Goal: Information Seeking & Learning: Compare options

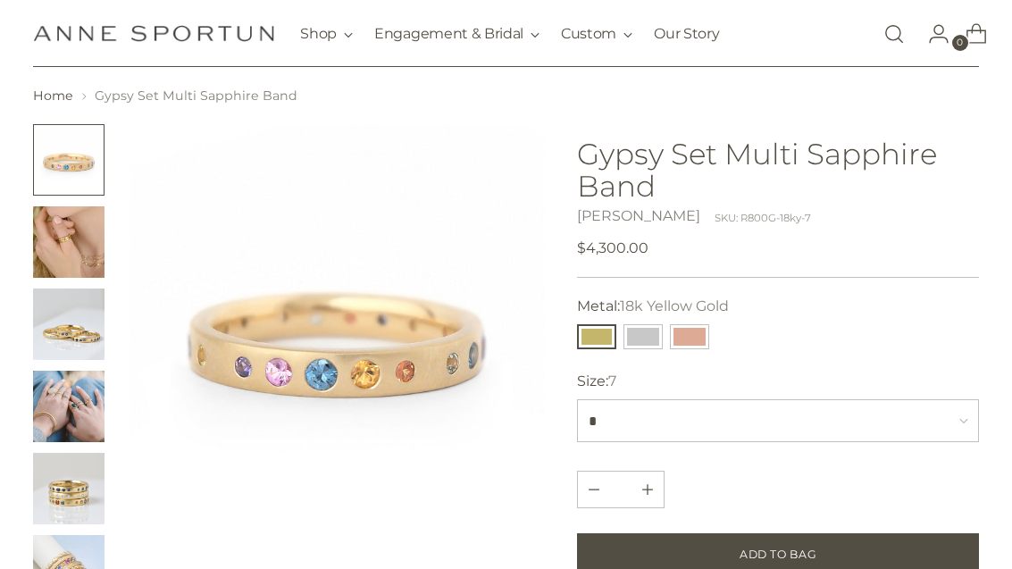
scroll to position [86, 0]
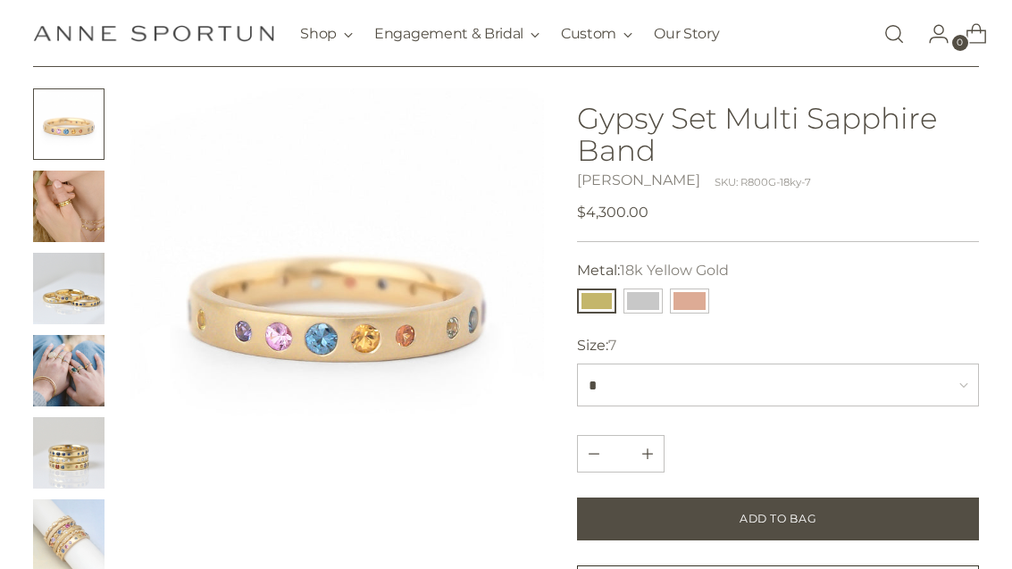
click at [71, 193] on img "Change image to image 2" at bounding box center [68, 206] width 71 height 71
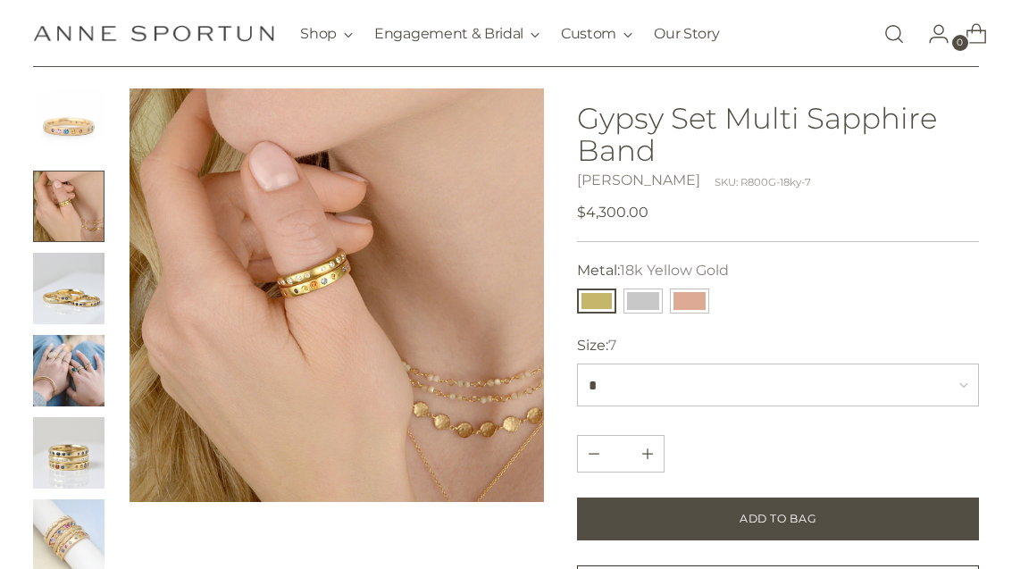
click at [68, 289] on img "Change image to image 3" at bounding box center [68, 288] width 71 height 71
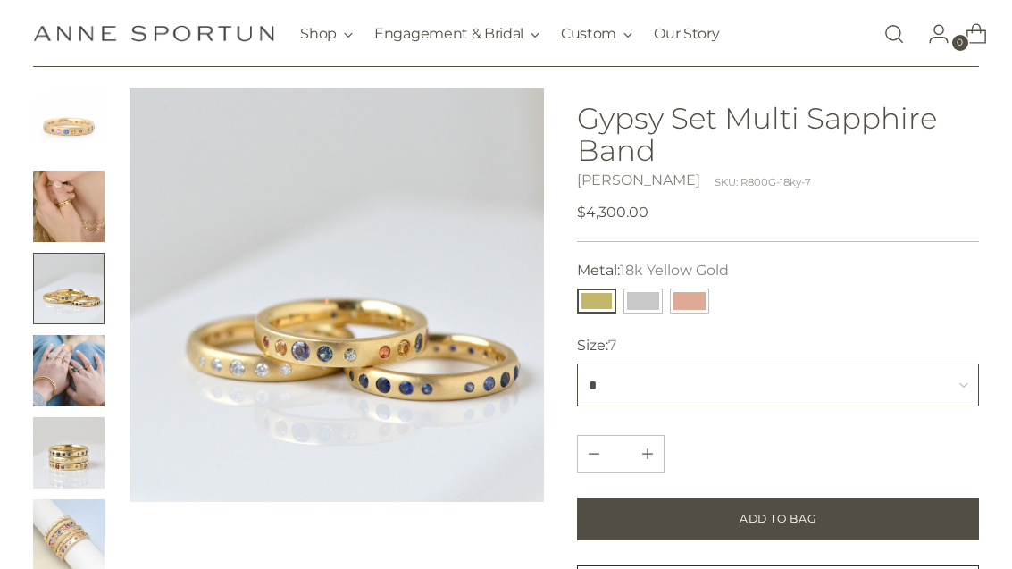
click at [733, 375] on select "* * *** * *** *** *" at bounding box center [777, 385] width 401 height 43
click at [641, 294] on button "14k White Gold" at bounding box center [643, 301] width 39 height 25
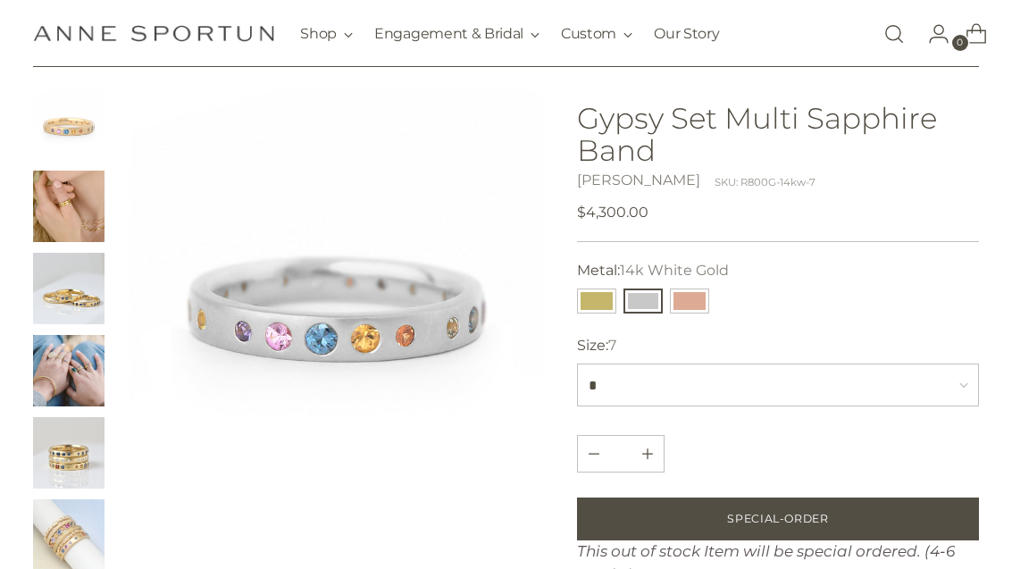
click at [703, 299] on button "14k Rose Gold" at bounding box center [689, 301] width 39 height 25
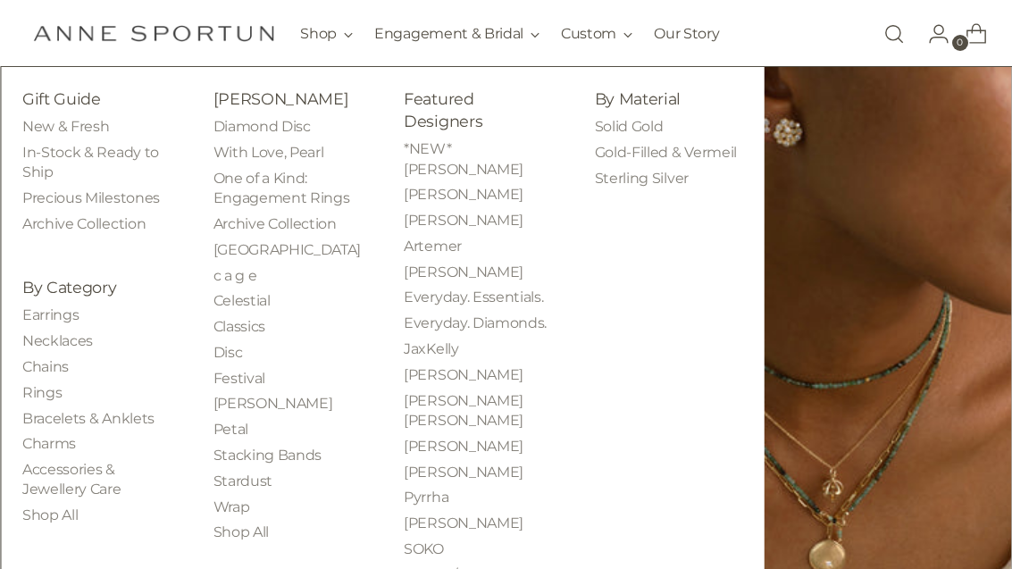
scroll to position [382, 0]
click at [113, 413] on link "Bracelets & Anklets" at bounding box center [88, 418] width 132 height 17
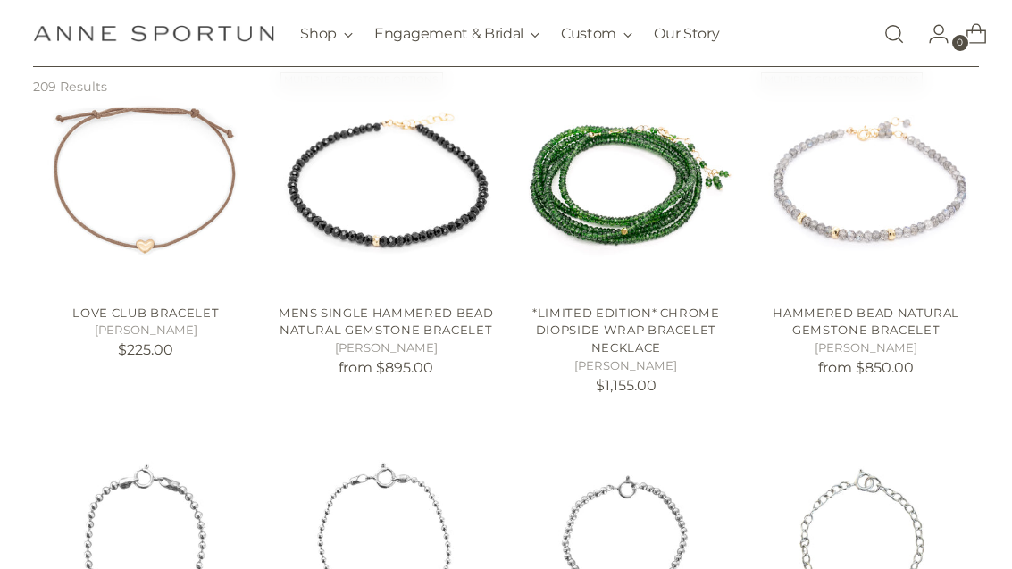
scroll to position [404, 0]
click at [632, 192] on img "*Limited Edition* Chrome Diopside Wrap Bracelet Necklace" at bounding box center [626, 178] width 225 height 225
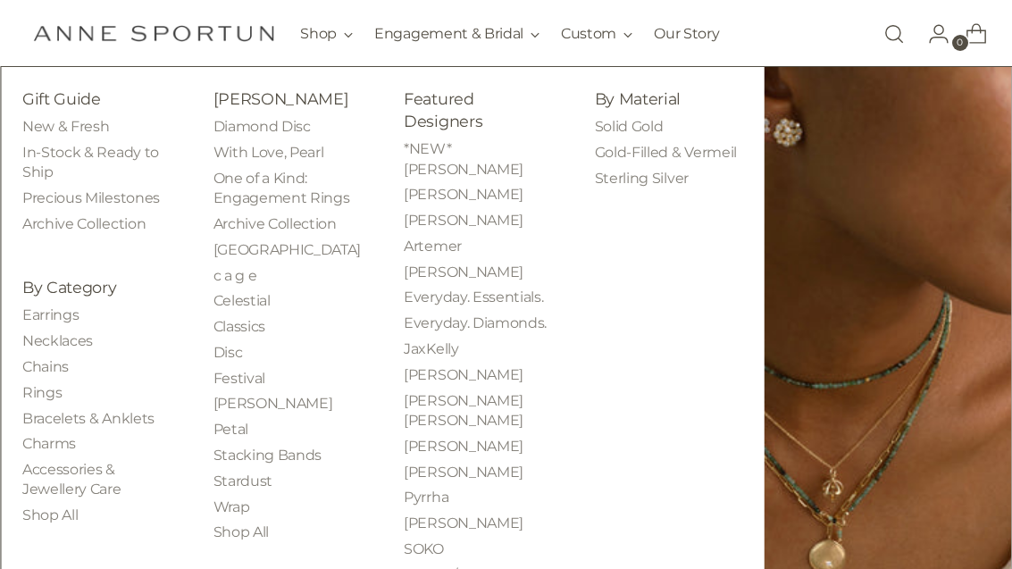
scroll to position [371, 0]
click at [235, 498] on link "Wrap" at bounding box center [232, 506] width 37 height 17
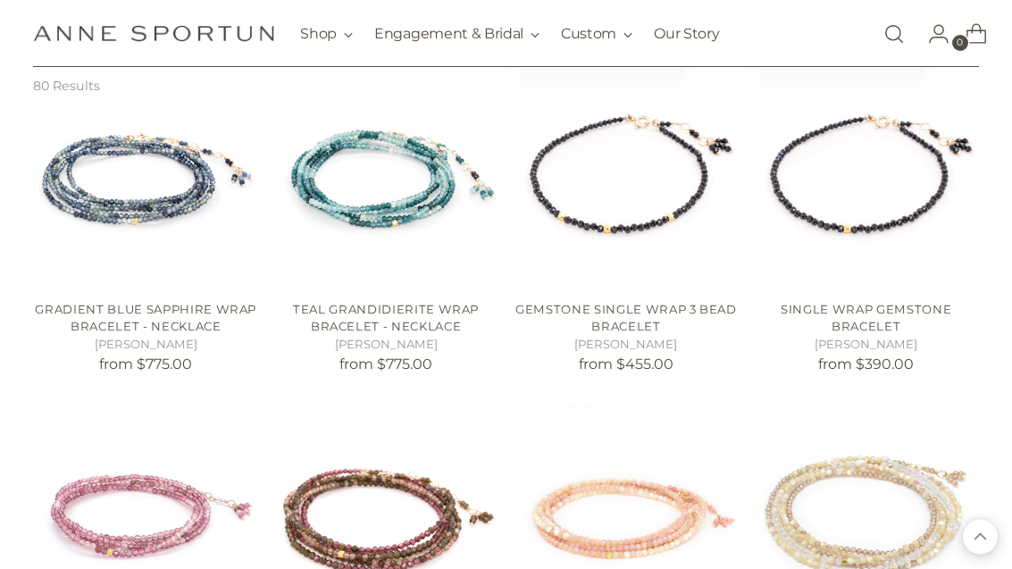
scroll to position [750, 0]
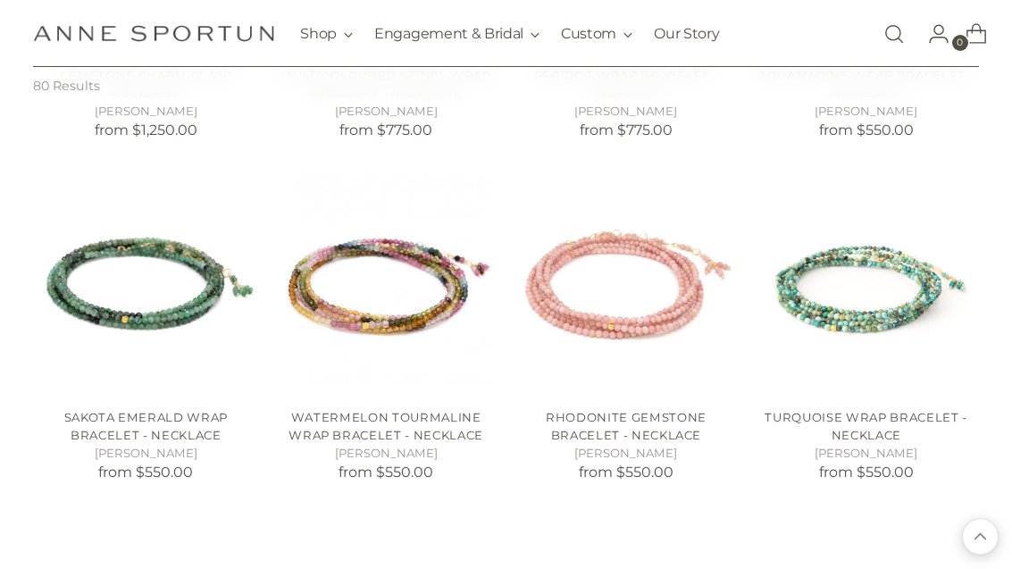
scroll to position [3073, 0]
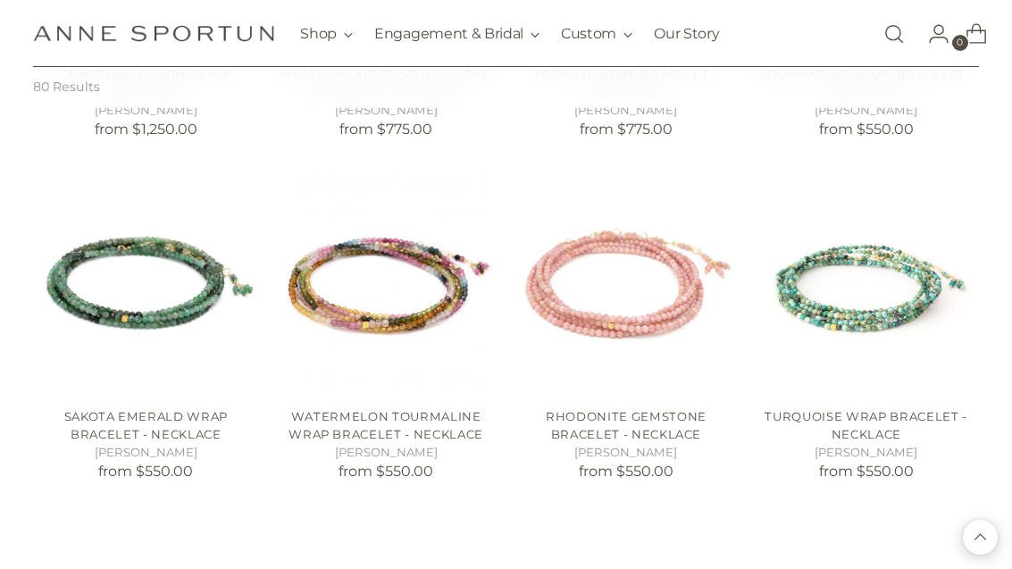
click at [163, 258] on img "Sakota Emerald Wrap Bracelet - Necklace" at bounding box center [145, 281] width 225 height 225
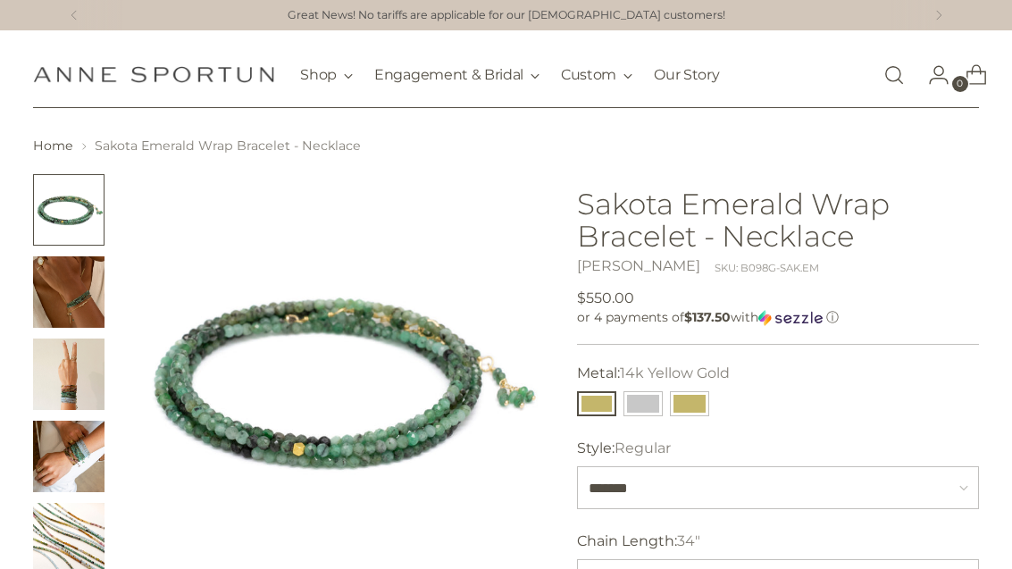
click at [652, 406] on button "14k White Gold" at bounding box center [643, 403] width 39 height 25
click at [692, 396] on button "18k Yellow Gold" at bounding box center [689, 403] width 39 height 25
click at [640, 409] on button "14k White Gold" at bounding box center [643, 403] width 39 height 25
click at [600, 403] on button "14k Yellow Gold" at bounding box center [596, 403] width 39 height 25
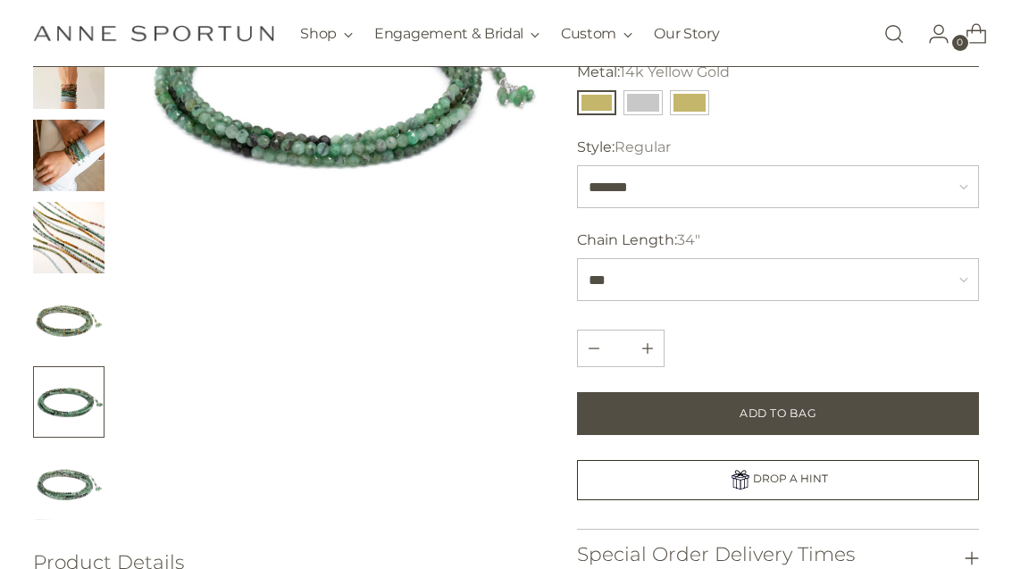
scroll to position [291, 0]
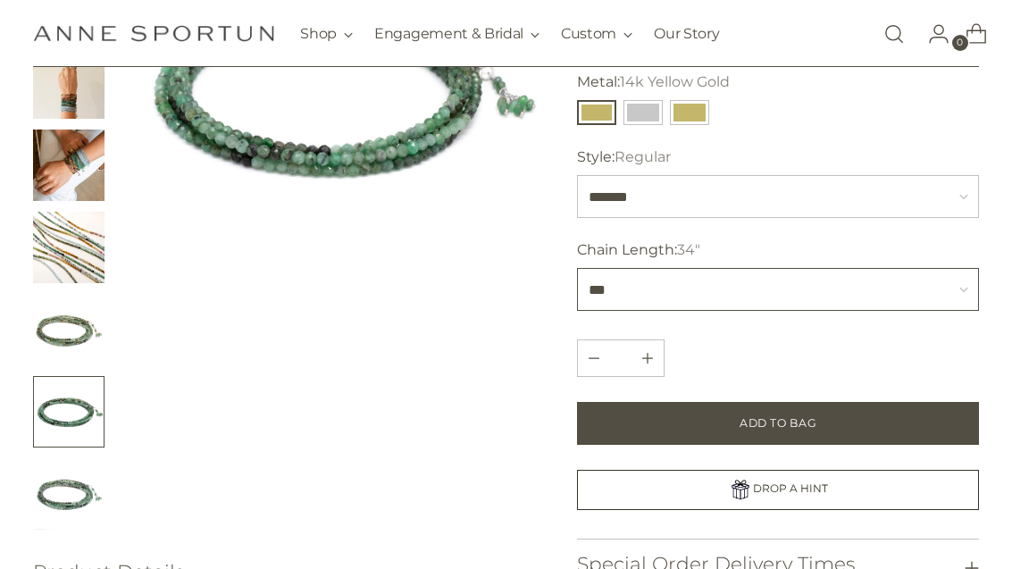
click at [682, 300] on select "*** *** ***" at bounding box center [777, 289] width 401 height 43
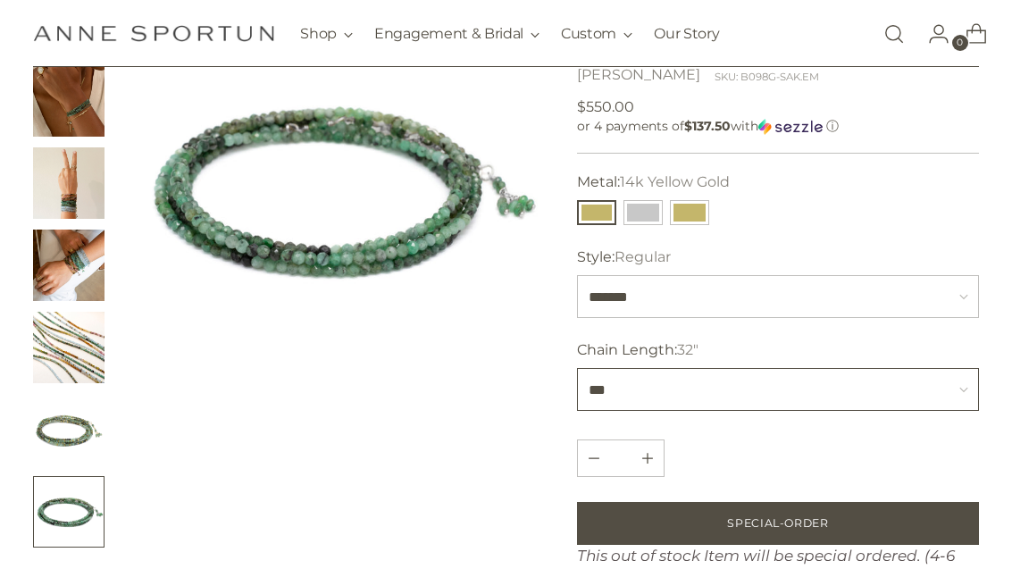
scroll to position [182, 0]
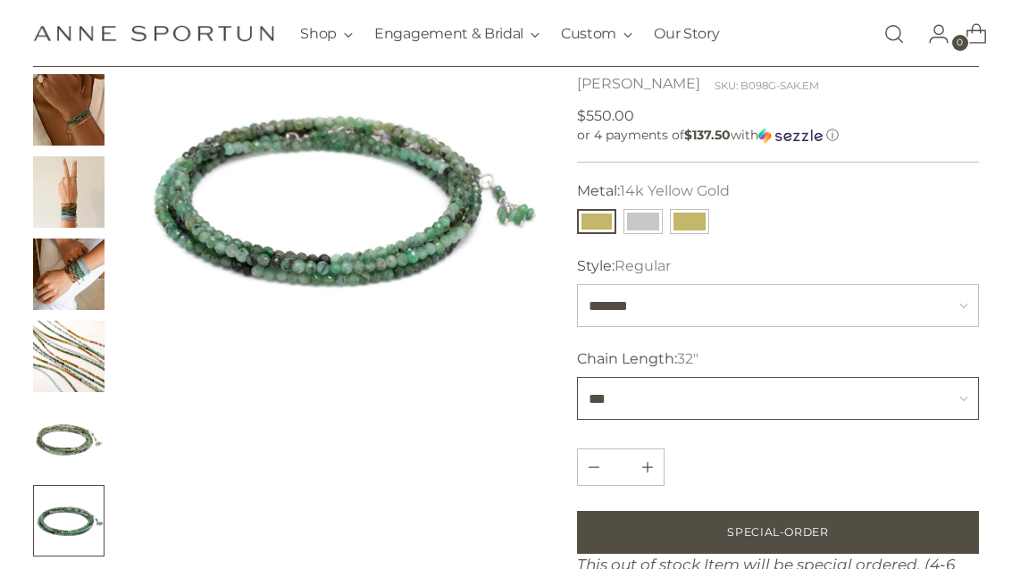
click at [694, 401] on select "*** *** ***" at bounding box center [777, 398] width 401 height 43
click at [505, 457] on div at bounding box center [337, 315] width 415 height 647
click at [75, 368] on img "Change image to image 5" at bounding box center [68, 356] width 71 height 71
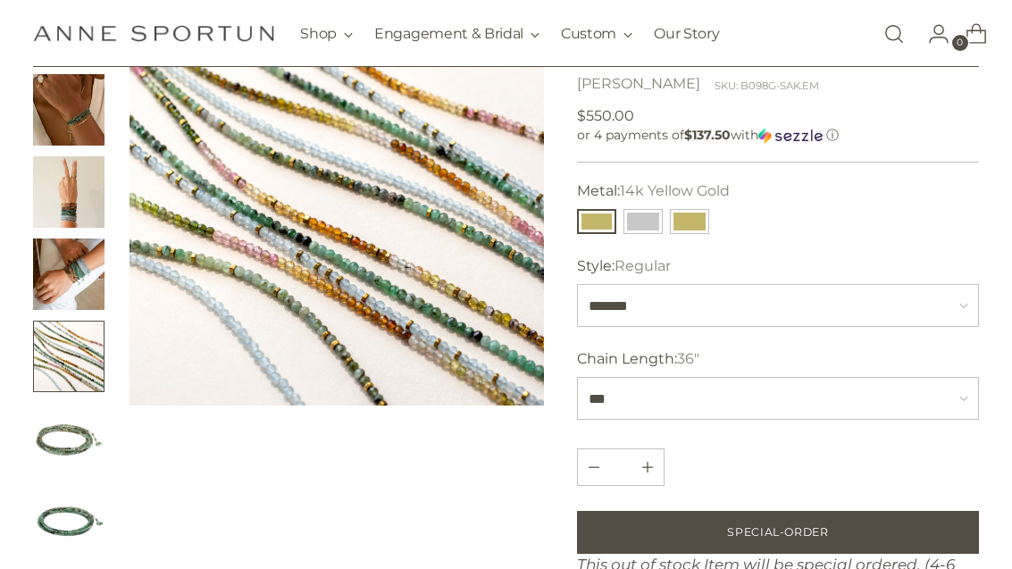
click at [642, 219] on button "14k White Gold" at bounding box center [643, 221] width 39 height 25
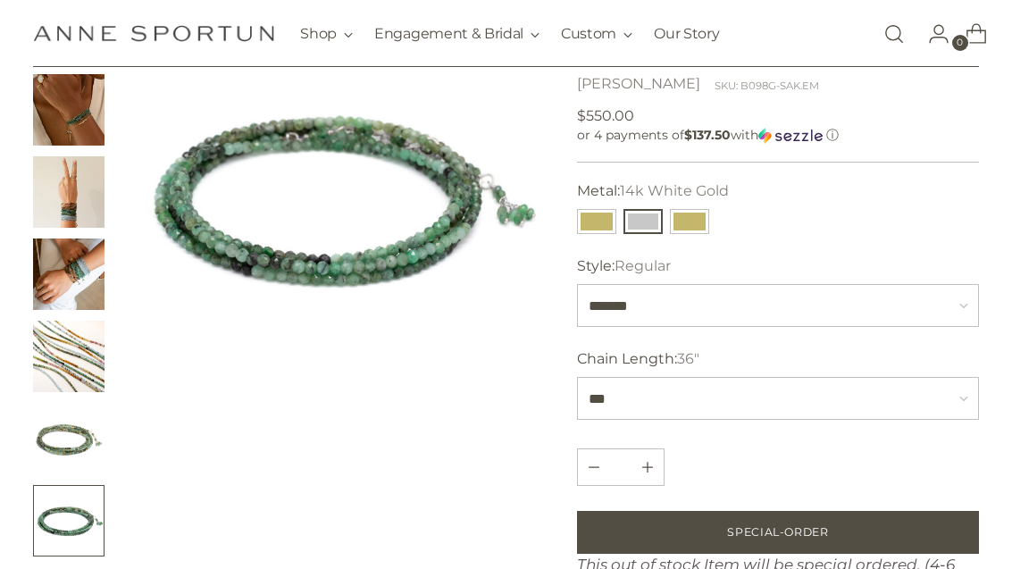
click at [599, 217] on button "14k Yellow Gold" at bounding box center [596, 221] width 39 height 25
click at [590, 224] on button "14k Yellow Gold" at bounding box center [596, 221] width 39 height 25
click at [713, 405] on select "*** *** ***" at bounding box center [777, 398] width 401 height 43
select select "***"
click at [646, 212] on button "14k White Gold" at bounding box center [643, 221] width 39 height 25
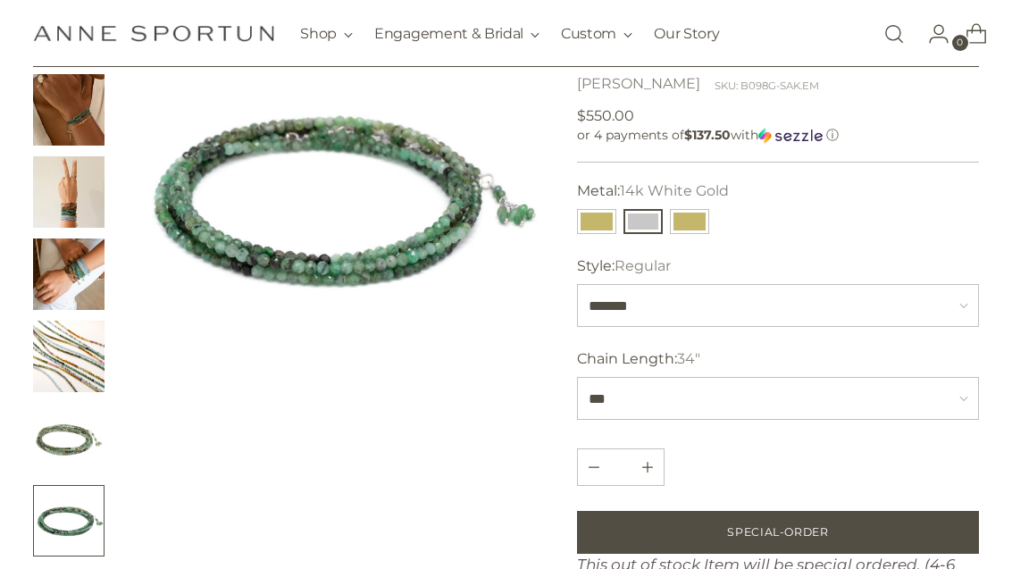
click at [704, 217] on button "18k Yellow Gold" at bounding box center [689, 221] width 39 height 25
click at [588, 220] on button "14k Yellow Gold" at bounding box center [596, 221] width 39 height 25
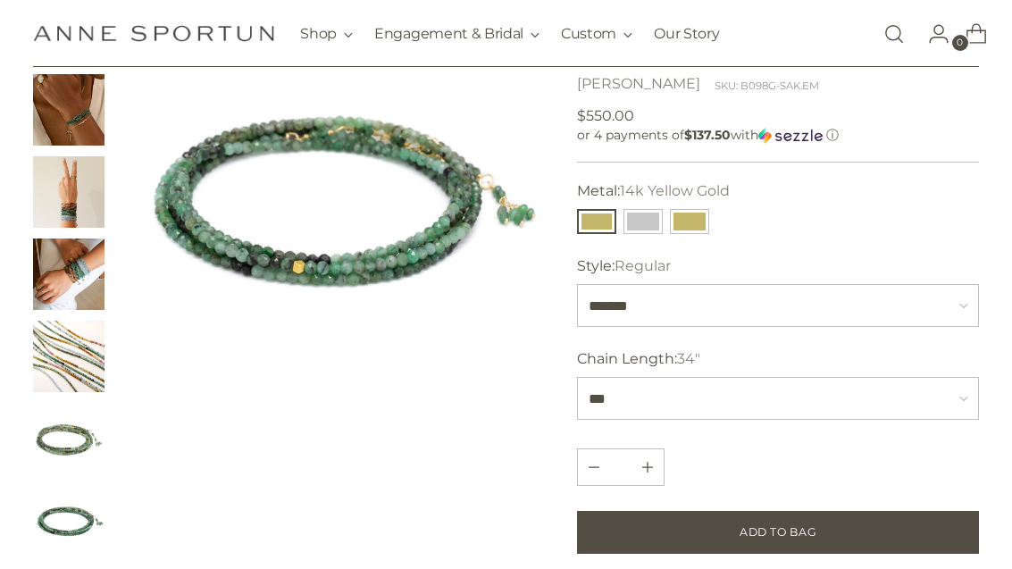
click at [697, 232] on button "18k Yellow Gold" at bounding box center [689, 221] width 39 height 25
click at [608, 222] on button "14k Yellow Gold" at bounding box center [596, 221] width 39 height 25
click at [79, 179] on img "Change image to image 3" at bounding box center [68, 191] width 71 height 71
